Goal: Task Accomplishment & Management: Manage account settings

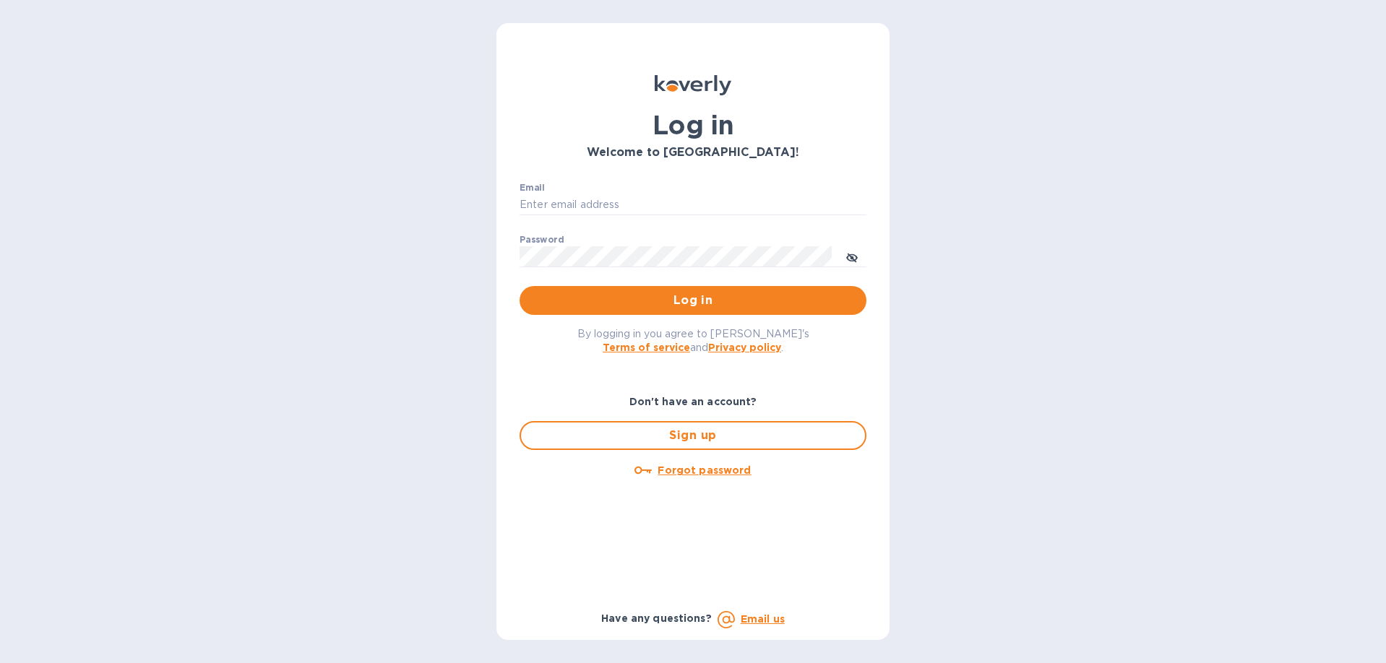
type input "[PERSON_NAME][EMAIL_ADDRESS][DOMAIN_NAME]"
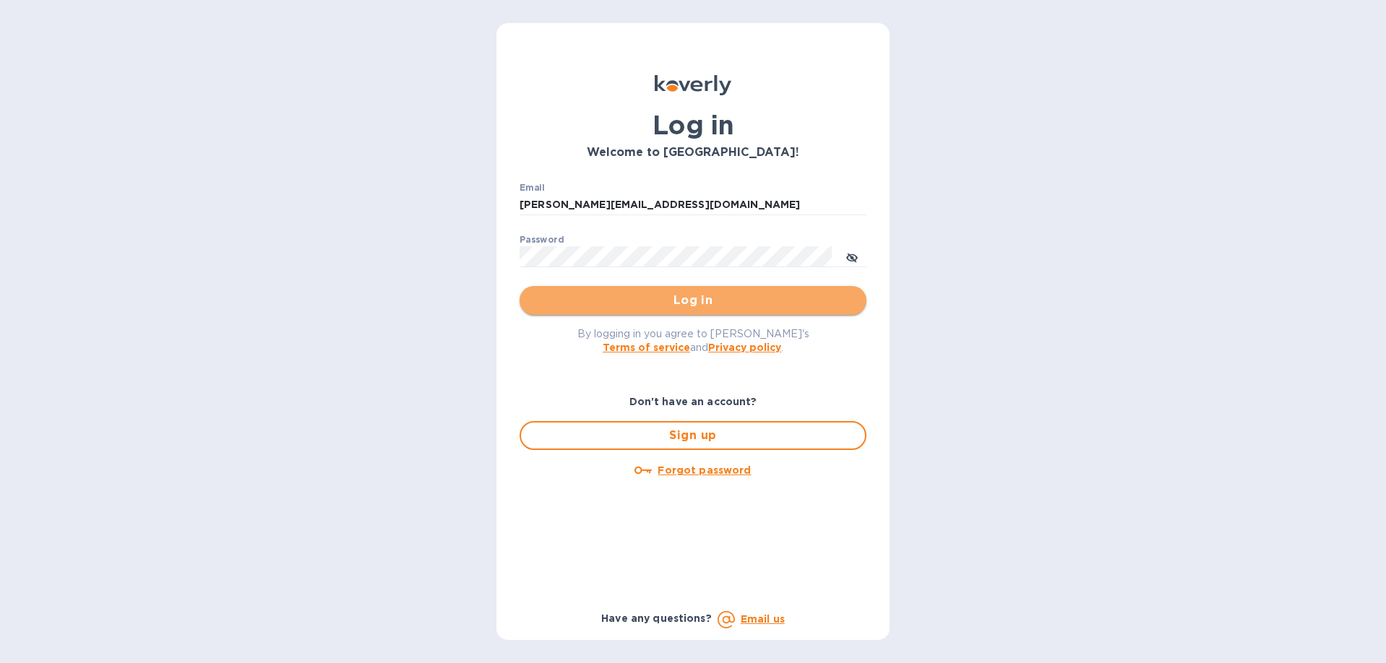
click at [708, 306] on span "Log in" at bounding box center [693, 300] width 324 height 17
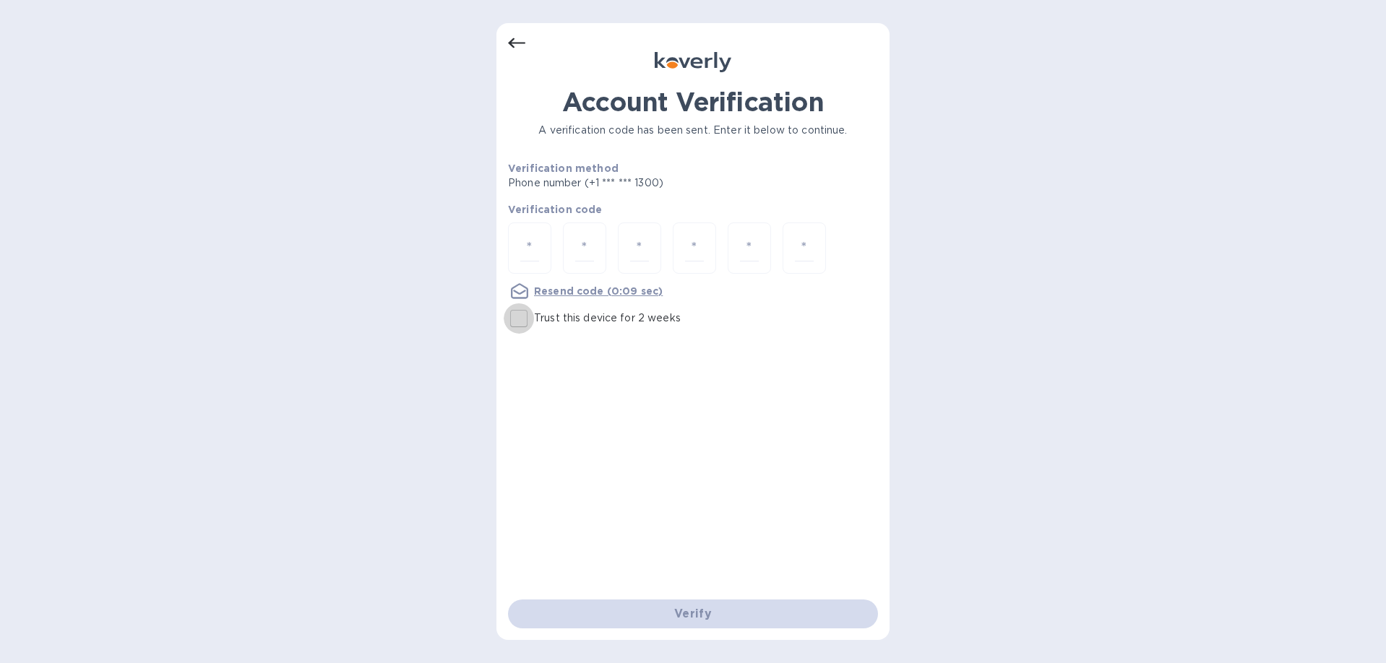
click at [528, 322] on input "Trust this device for 2 weeks" at bounding box center [519, 319] width 30 height 30
checkbox input "true"
click at [518, 262] on div at bounding box center [529, 248] width 43 height 51
click at [525, 254] on input "number" at bounding box center [529, 248] width 19 height 27
type input "5"
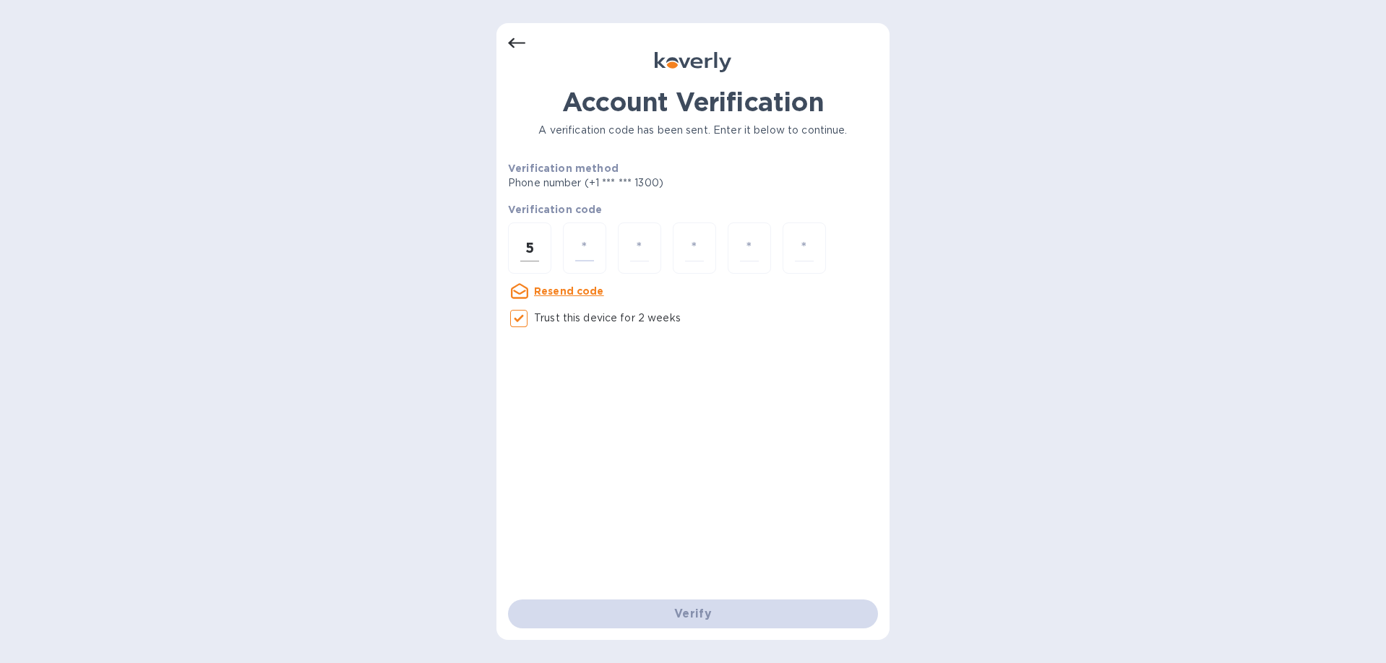
type input "8"
type input "4"
type input "8"
type input "2"
type input "7"
